Goal: Transaction & Acquisition: Purchase product/service

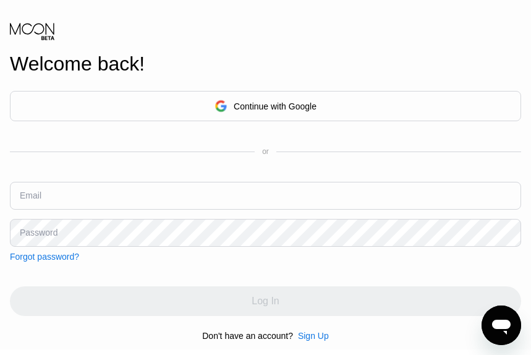
click at [91, 198] on input "text" at bounding box center [265, 196] width 511 height 28
click at [91, 197] on input "text" at bounding box center [265, 196] width 511 height 28
paste input "[EMAIL_ADDRESS][DOMAIN_NAME]"
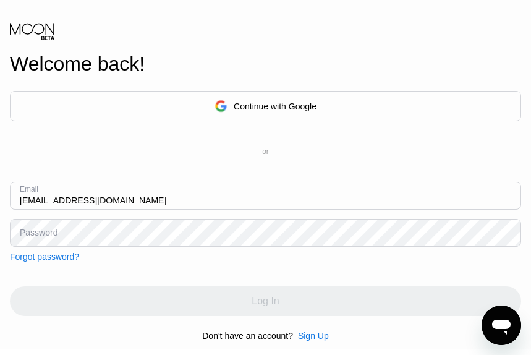
type input "[EMAIL_ADDRESS][DOMAIN_NAME]"
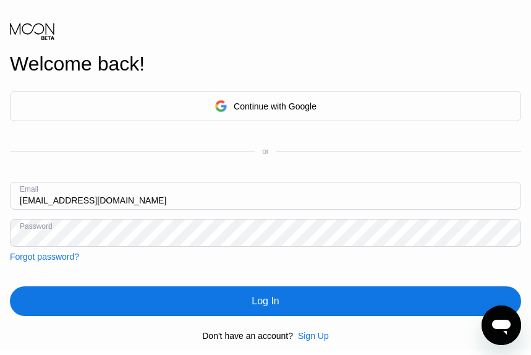
scroll to position [62, 0]
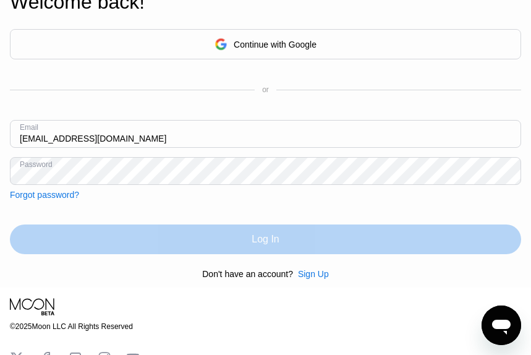
click at [300, 243] on div "Log In" at bounding box center [265, 239] width 511 height 30
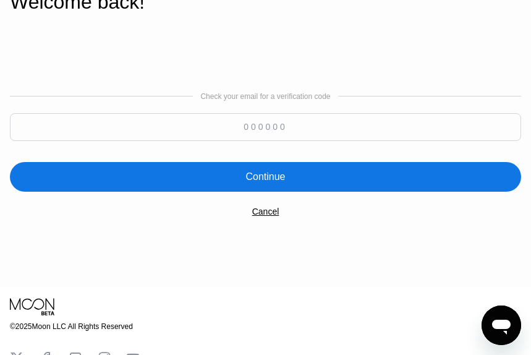
click at [265, 130] on input at bounding box center [265, 127] width 511 height 28
paste input "205933"
type input "205933"
click at [314, 186] on div "Continue" at bounding box center [265, 177] width 511 height 30
click at [296, 132] on input "205933" at bounding box center [265, 127] width 511 height 28
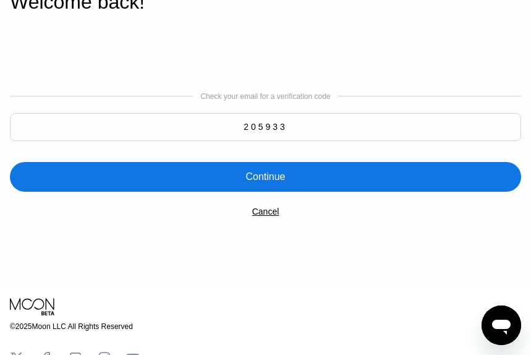
click at [265, 216] on div "Cancel" at bounding box center [265, 211] width 27 height 10
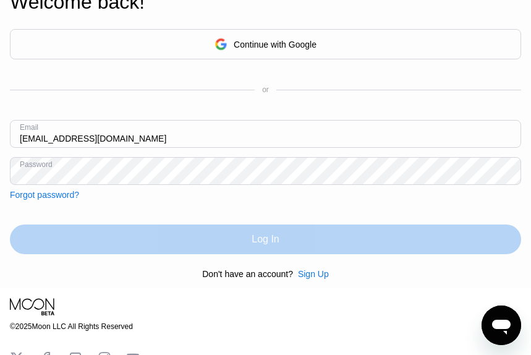
click at [267, 242] on div "Log In" at bounding box center [265, 239] width 27 height 12
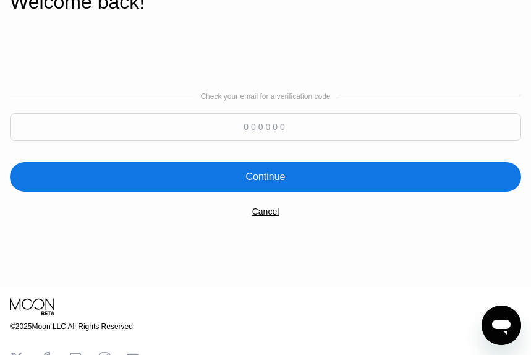
click at [250, 130] on input at bounding box center [265, 127] width 511 height 28
paste input "170305"
type input "170305"
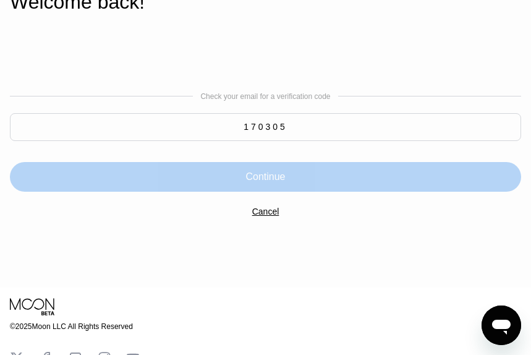
click at [265, 183] on div "Continue" at bounding box center [265, 177] width 40 height 12
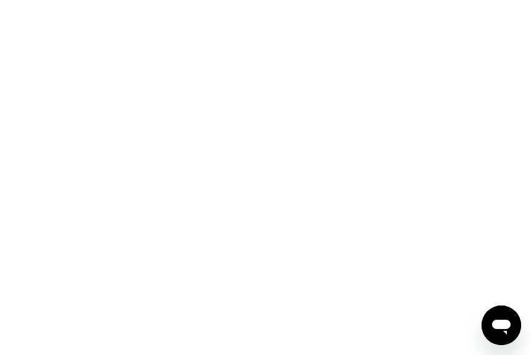
scroll to position [0, 0]
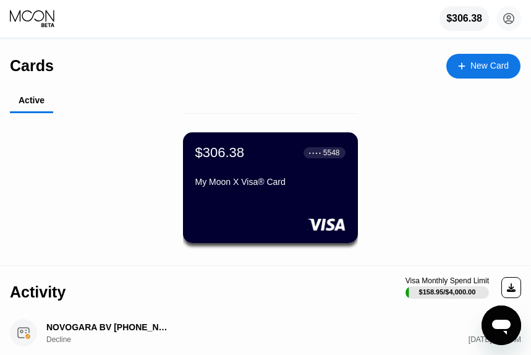
click at [270, 161] on div "$306.38 ● ● ● ● 5548" at bounding box center [270, 153] width 150 height 16
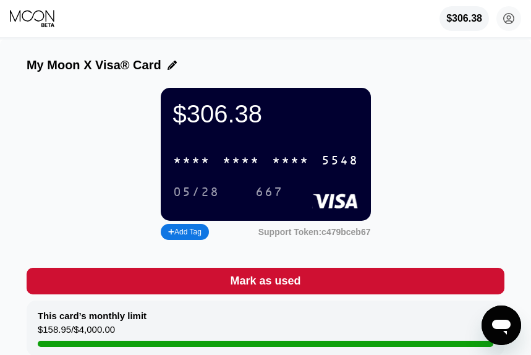
click at [460, 24] on div "$306.38" at bounding box center [464, 18] width 36 height 11
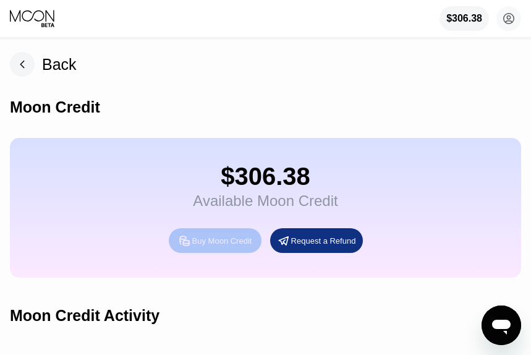
click at [202, 246] on div "Buy Moon Credit" at bounding box center [222, 241] width 60 height 11
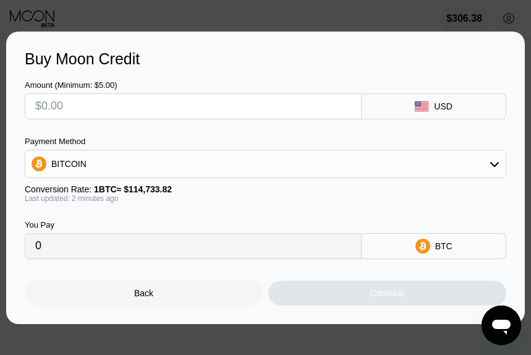
click at [116, 104] on input "text" at bounding box center [193, 106] width 316 height 25
type input "$500"
click at [132, 161] on div "BITCOIN" at bounding box center [265, 163] width 480 height 25
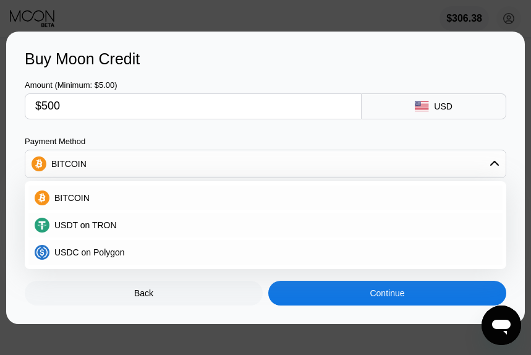
click at [127, 226] on div "USDT on TRON" at bounding box center [272, 225] width 447 height 10
type input "505.05"
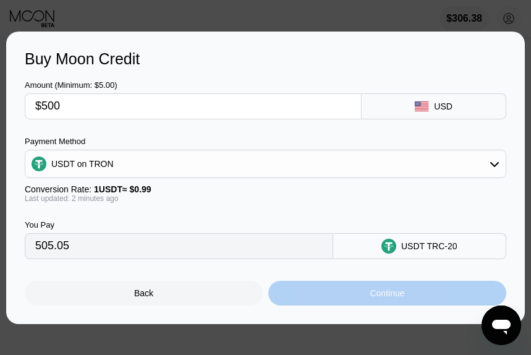
click at [349, 302] on div "Continue" at bounding box center [387, 293] width 238 height 25
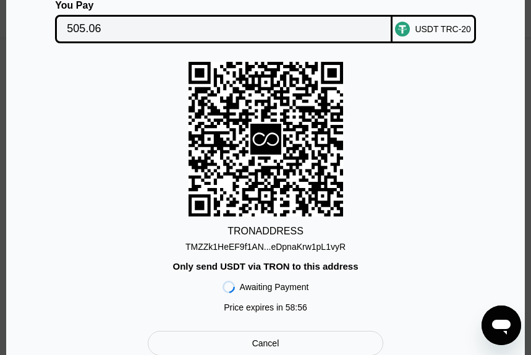
click at [86, 23] on input "505.06" at bounding box center [223, 29] width 313 height 25
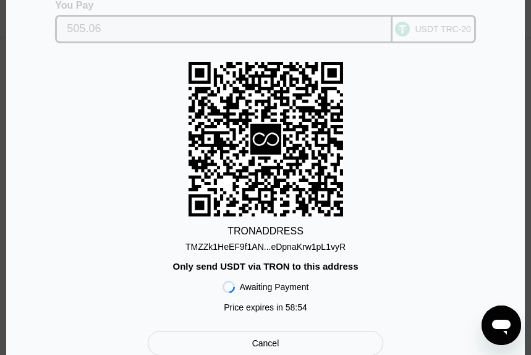
click at [96, 31] on input "505.06" at bounding box center [223, 29] width 313 height 25
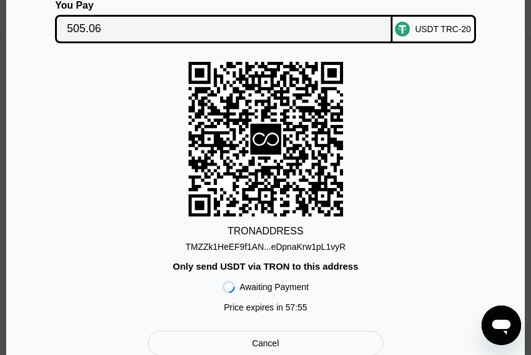
click at [304, 245] on div "TMZZk1HeEF9f1AN...eDpnaKrw1pL1vyR" at bounding box center [265, 247] width 160 height 10
click at [290, 245] on div "TMZZk1HeEF9f1AN...eDpnaKrw1pL1vyR" at bounding box center [265, 247] width 160 height 10
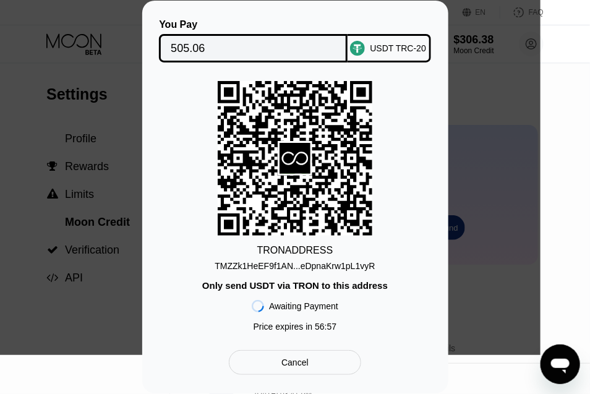
click at [208, 61] on input "505.06" at bounding box center [253, 48] width 165 height 25
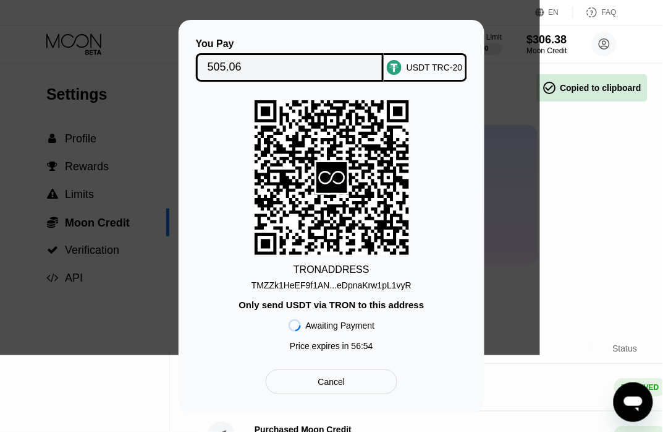
click at [218, 69] on input "505.06" at bounding box center [290, 67] width 165 height 25
click at [318, 284] on div "TMZZk1HeEF9f1AN...eDpnaKrw1pL1vyR" at bounding box center [332, 285] width 160 height 10
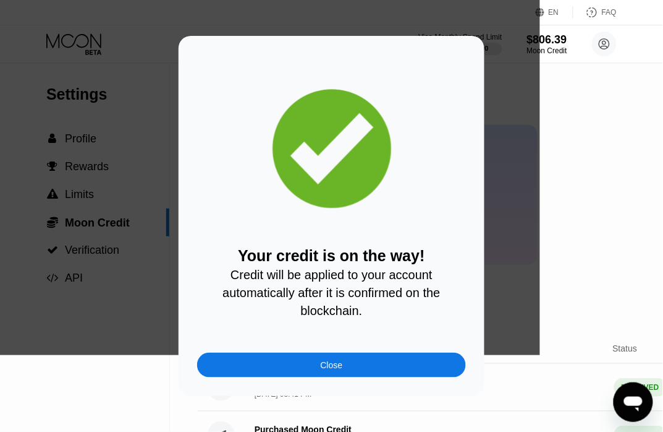
click at [317, 354] on div "Close" at bounding box center [331, 364] width 269 height 25
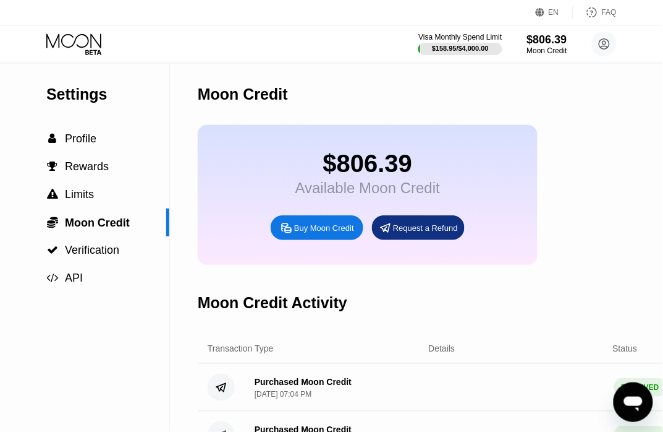
click at [68, 35] on icon at bounding box center [74, 44] width 57 height 22
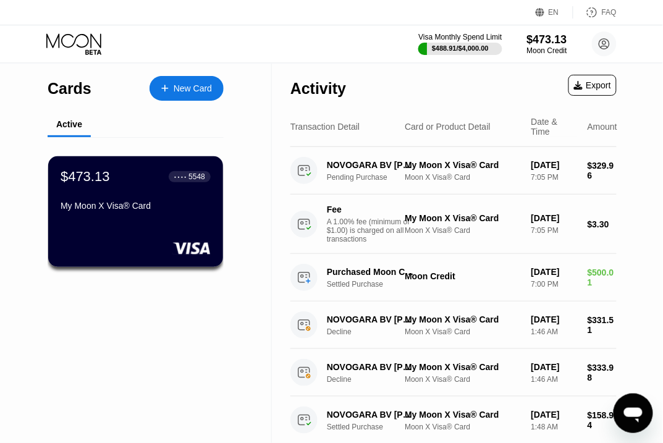
drag, startPoint x: 200, startPoint y: 171, endPoint x: 140, endPoint y: -98, distance: 275.5
click at [603, 48] on circle at bounding box center [604, 44] width 25 height 25
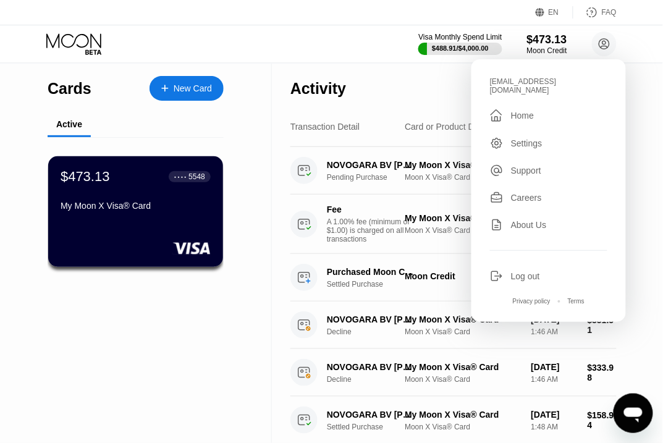
click at [518, 271] on div "Log out" at bounding box center [525, 276] width 29 height 10
